Goal: Information Seeking & Learning: Find contact information

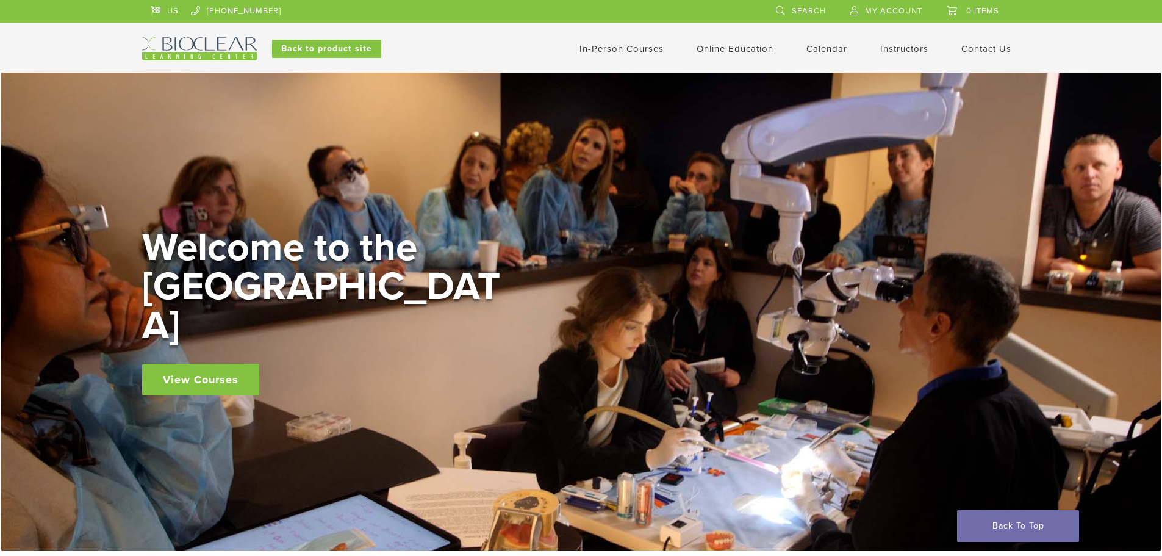
click at [610, 50] on link "In-Person Courses" at bounding box center [622, 48] width 84 height 11
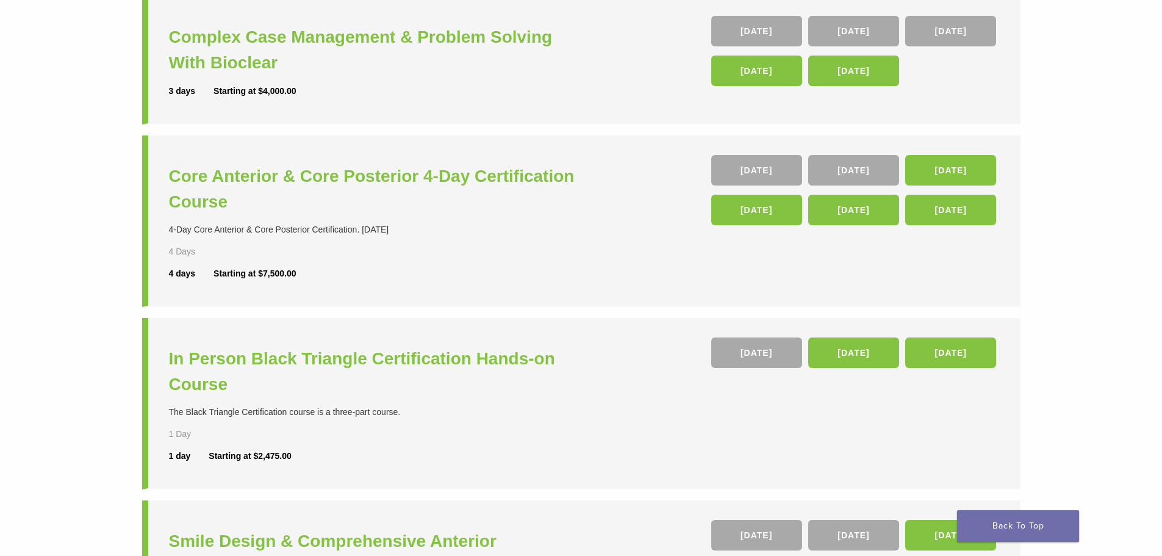
scroll to position [183, 0]
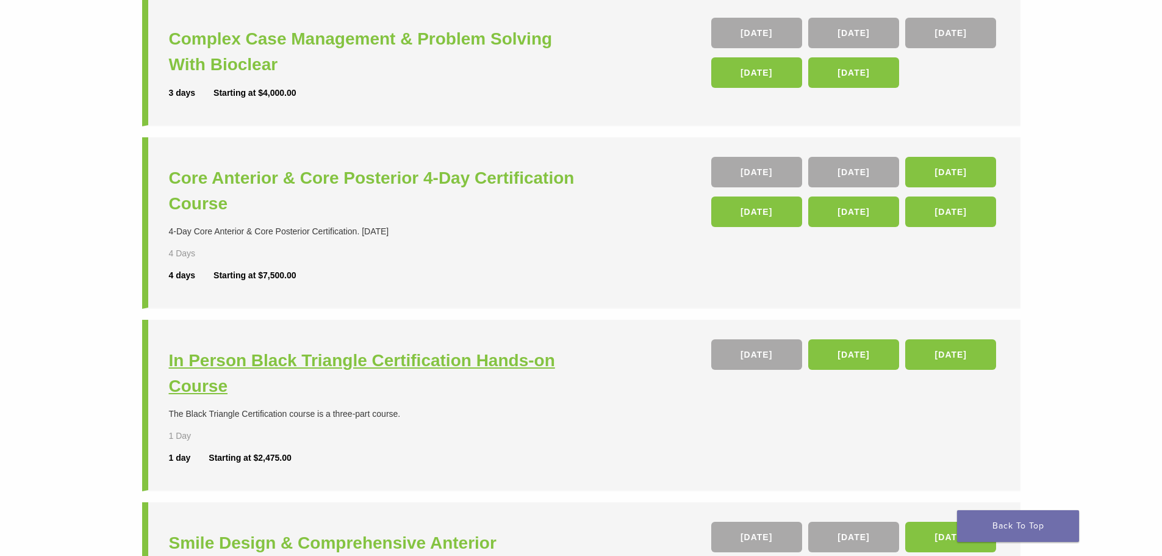
click at [398, 358] on h3 "In Person Black Triangle Certification Hands-on Course" at bounding box center [376, 373] width 415 height 51
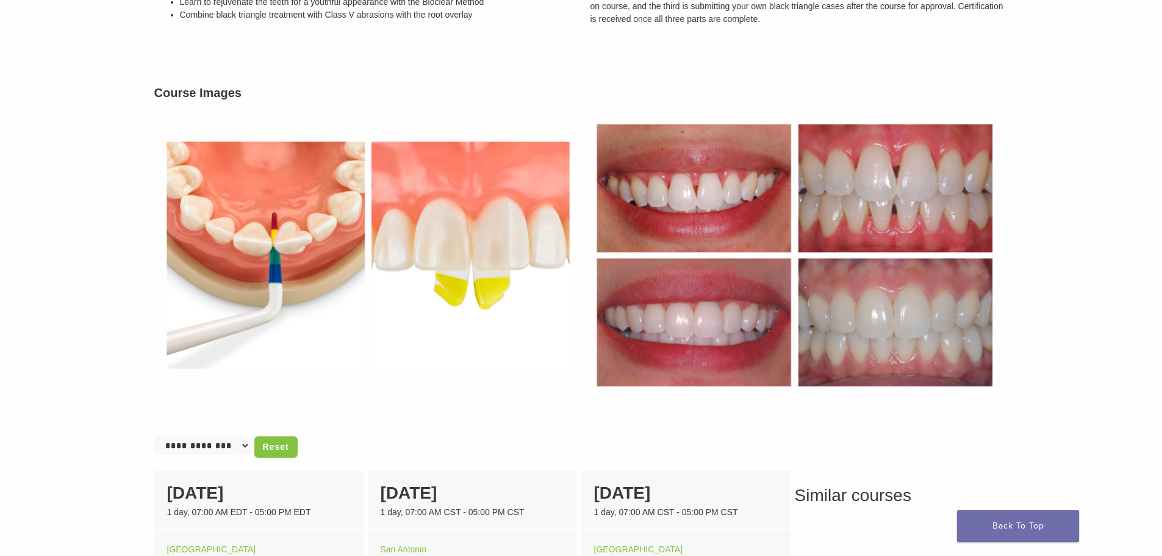
scroll to position [671, 0]
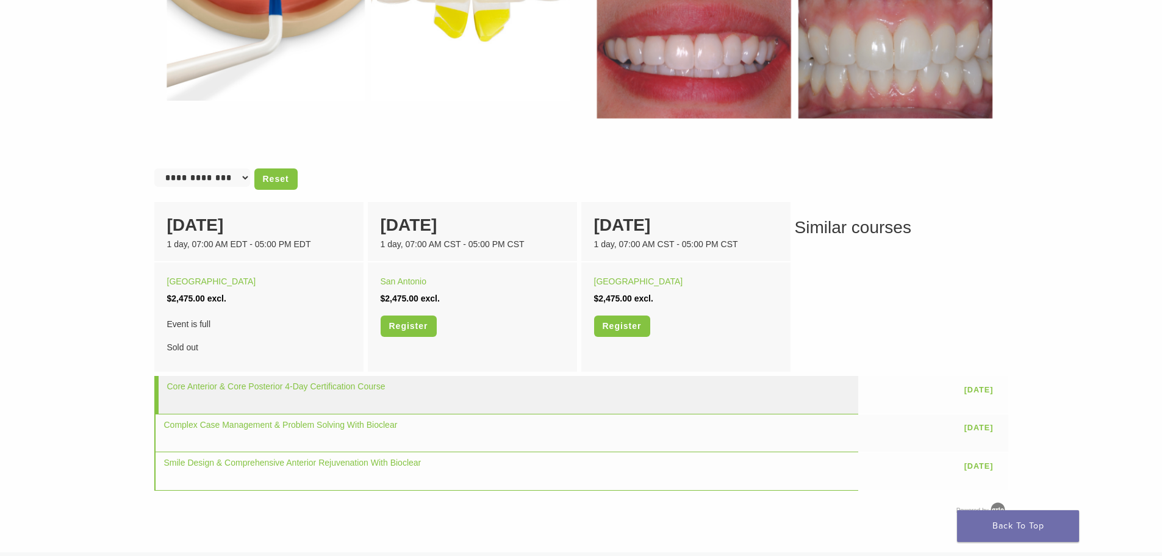
click at [385, 393] on td "Core Anterior & Core Posterior 4-Day Certification Course" at bounding box center [506, 395] width 705 height 38
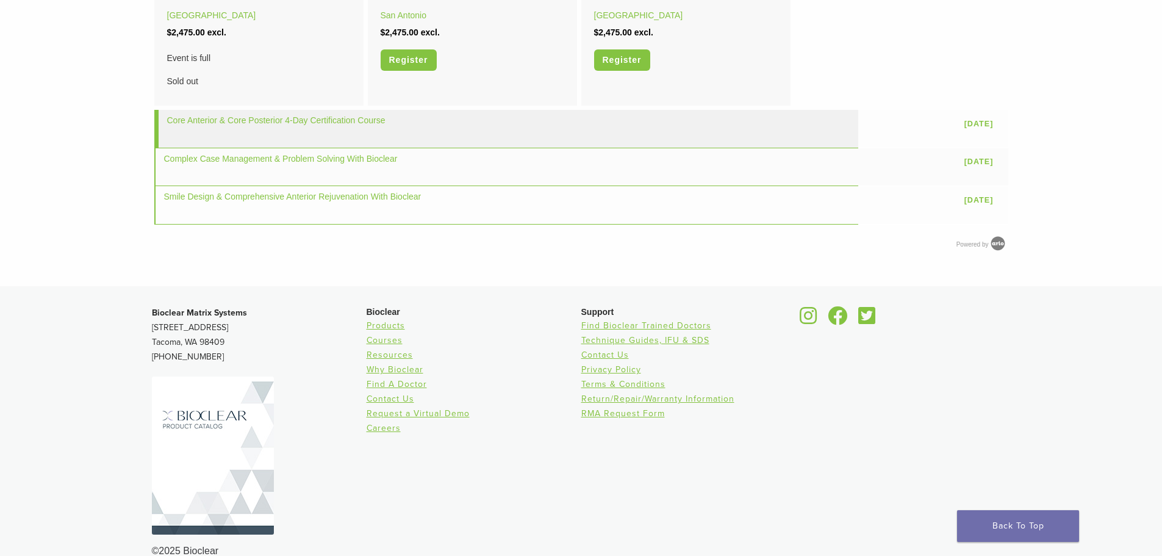
scroll to position [959, 0]
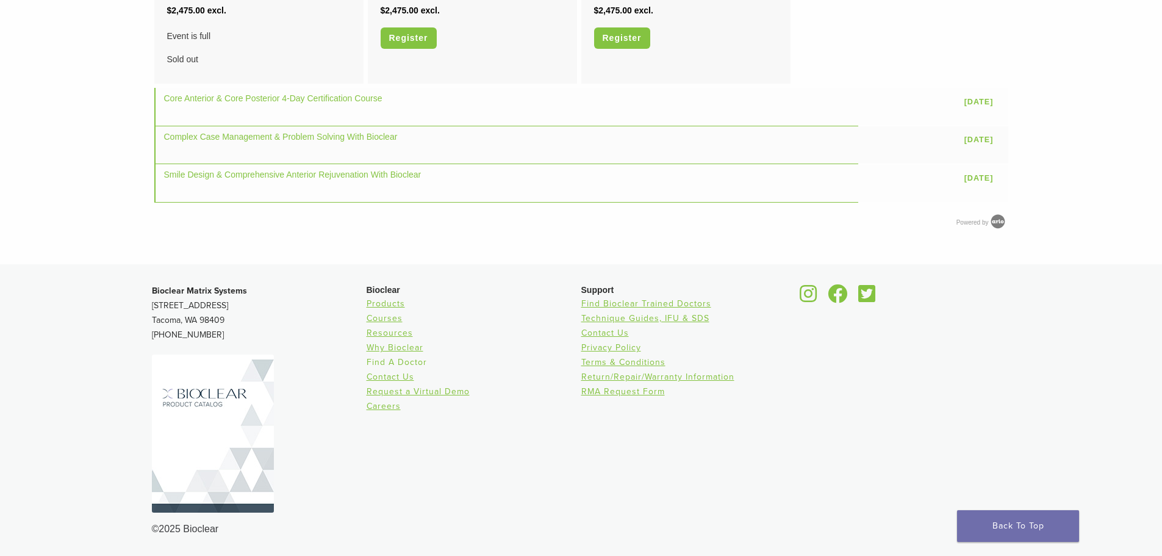
click at [409, 363] on link "Find A Doctor" at bounding box center [397, 362] width 60 height 10
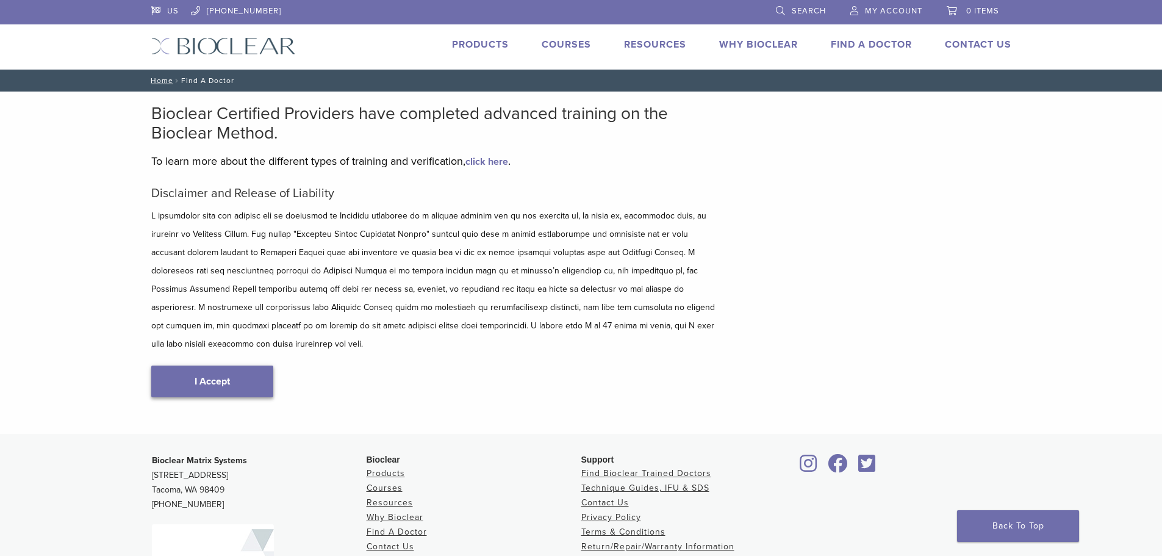
click at [197, 365] on link "I Accept" at bounding box center [212, 381] width 122 height 32
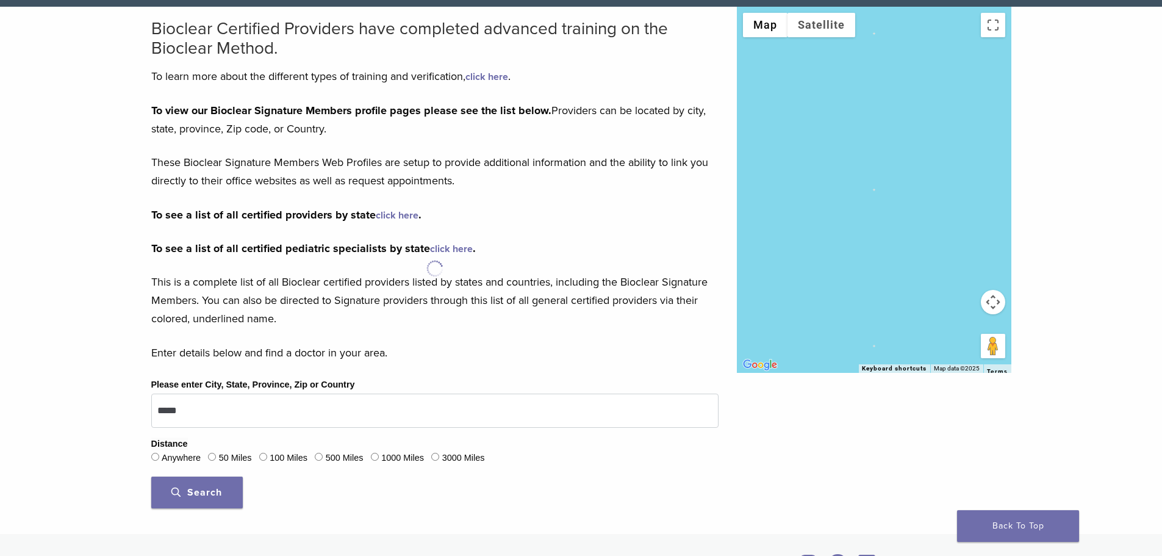
scroll to position [244, 0]
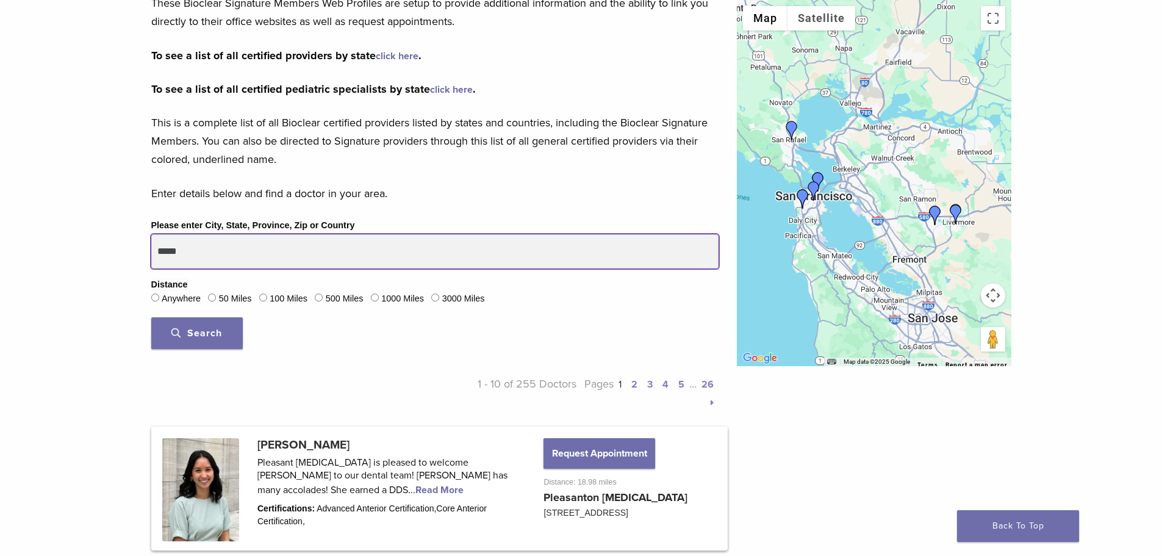
drag, startPoint x: 226, startPoint y: 255, endPoint x: 0, endPoint y: 132, distance: 257.4
type input "*"
type input "*****"
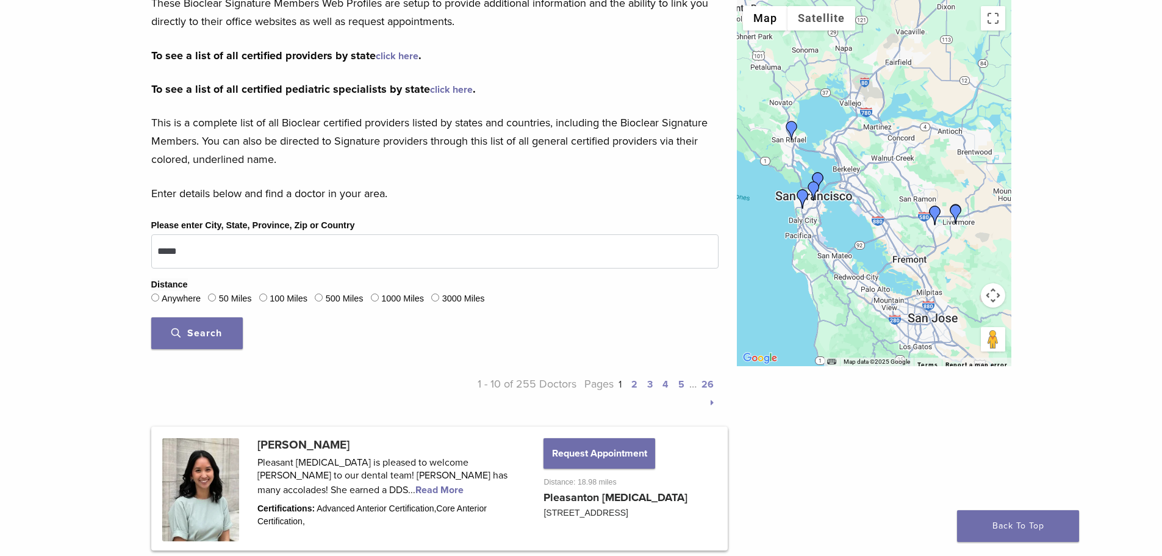
click at [192, 331] on span "Search" at bounding box center [196, 333] width 51 height 12
